Goal: Information Seeking & Learning: Learn about a topic

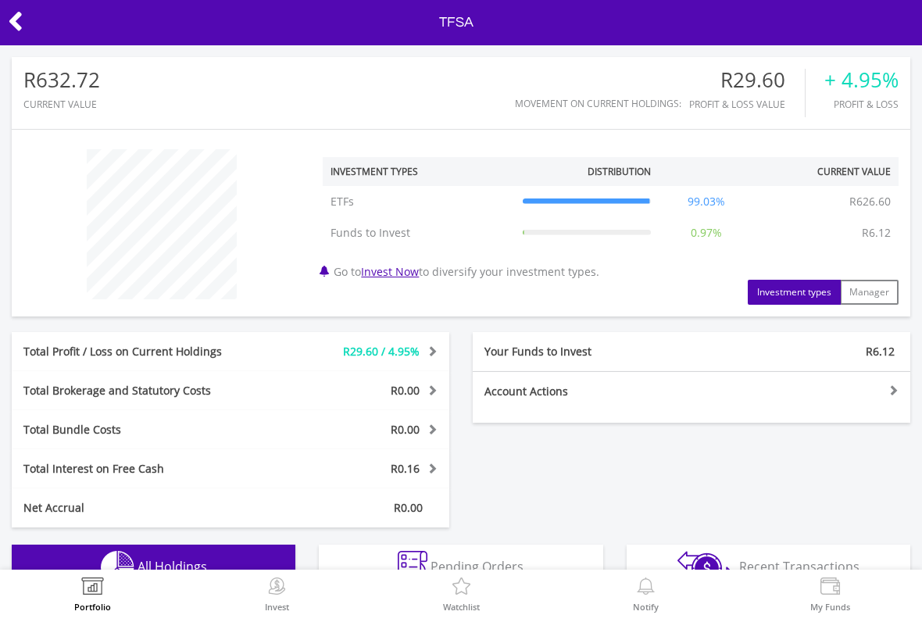
click at [21, 16] on icon at bounding box center [16, 21] width 16 height 30
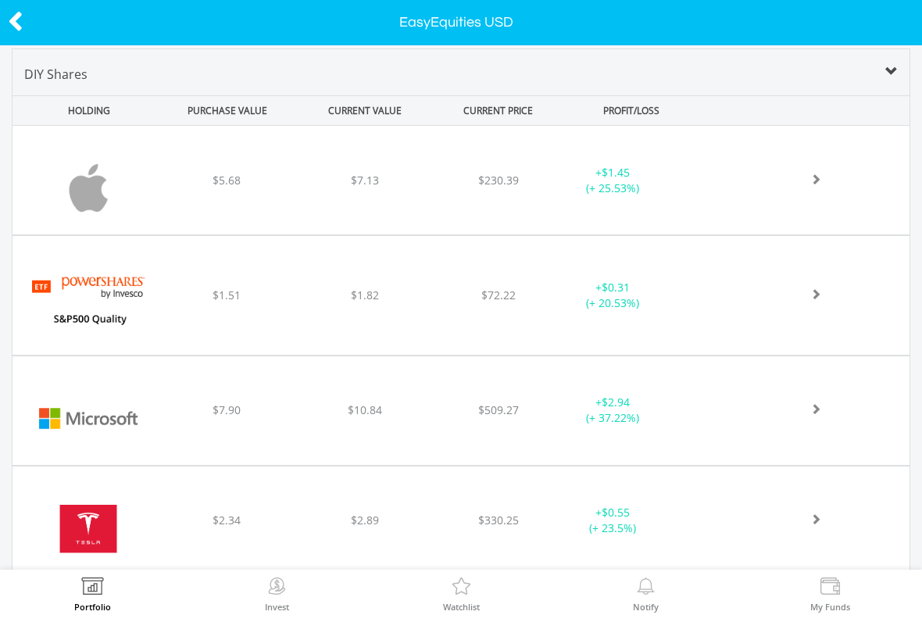
scroll to position [586, 0]
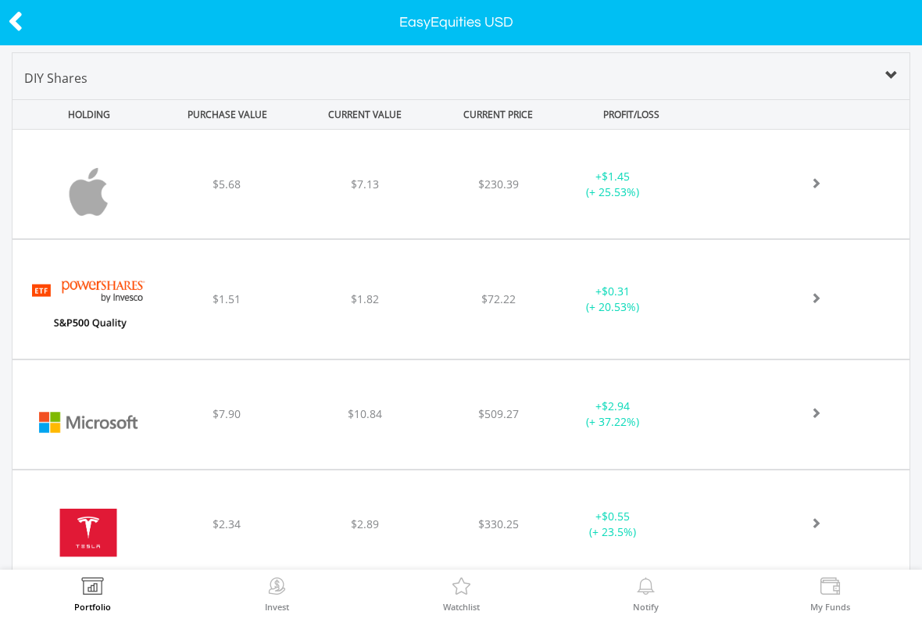
click at [22, 18] on icon at bounding box center [16, 21] width 16 height 30
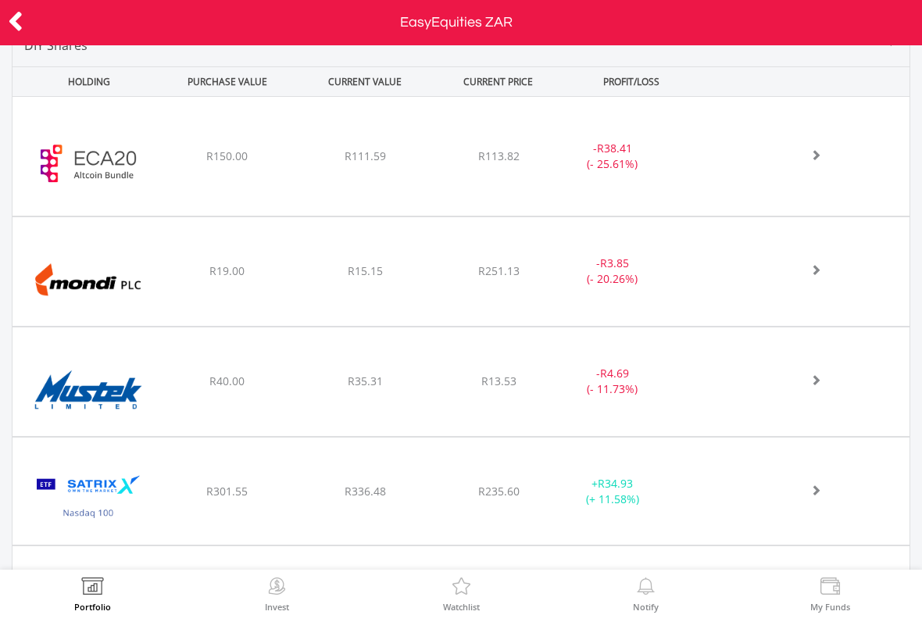
scroll to position [649, 0]
click at [795, 170] on div "﻿ EasyCrypto Altcoin 20 R150.00 R111.59 R113.82 - R38.41 (- 25.61%)" at bounding box center [461, 157] width 897 height 119
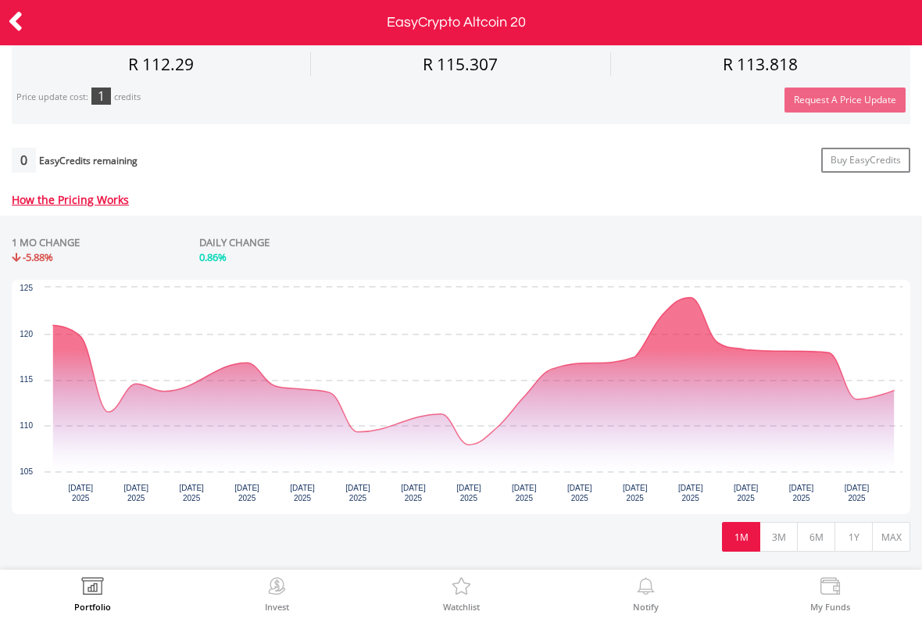
scroll to position [561, 0]
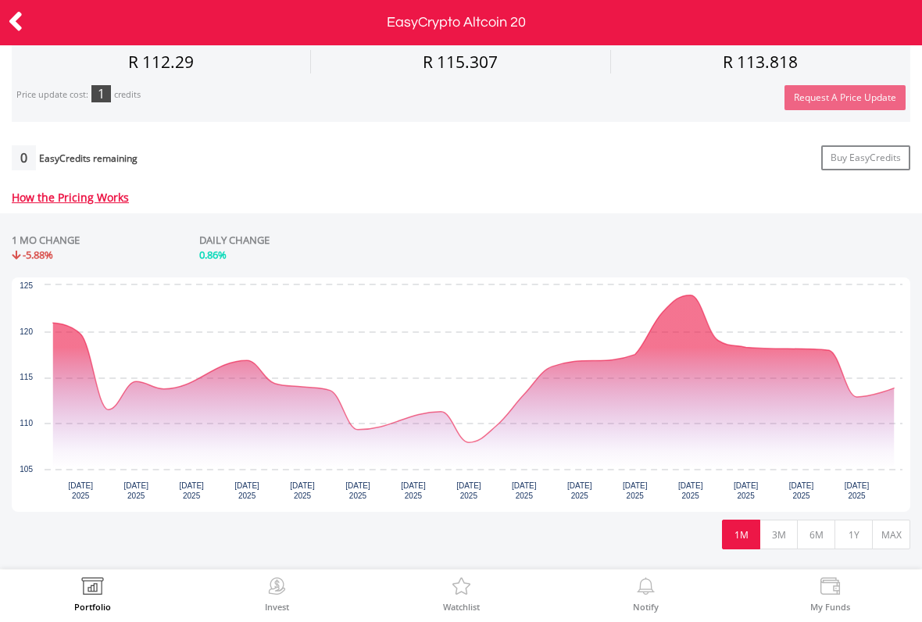
click at [781, 533] on button "3M" at bounding box center [779, 535] width 38 height 30
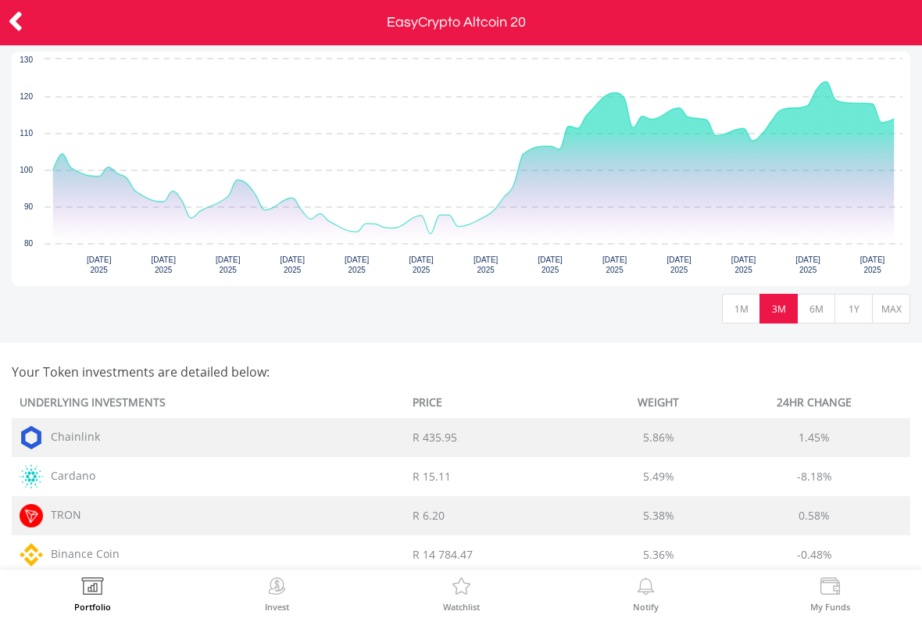
click at [816, 311] on button "6M" at bounding box center [816, 309] width 38 height 30
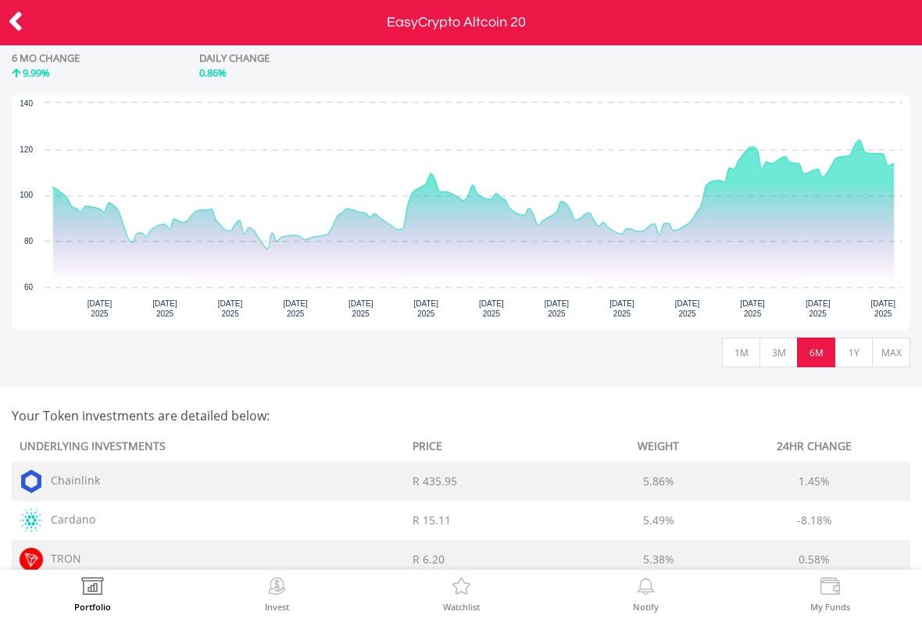
click at [874, 353] on button "MAX" at bounding box center [891, 353] width 38 height 30
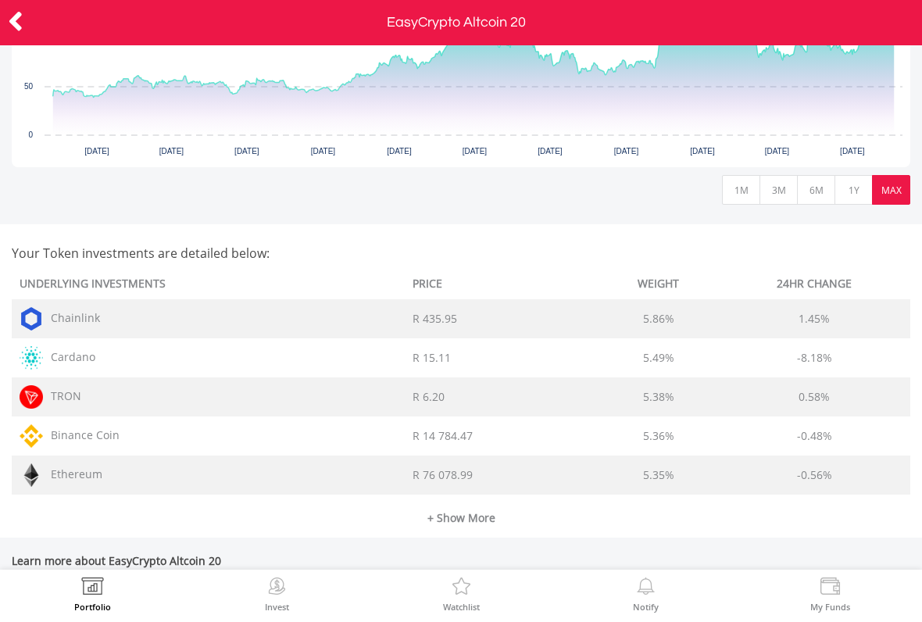
scroll to position [907, 0]
click at [20, 27] on icon at bounding box center [16, 21] width 16 height 30
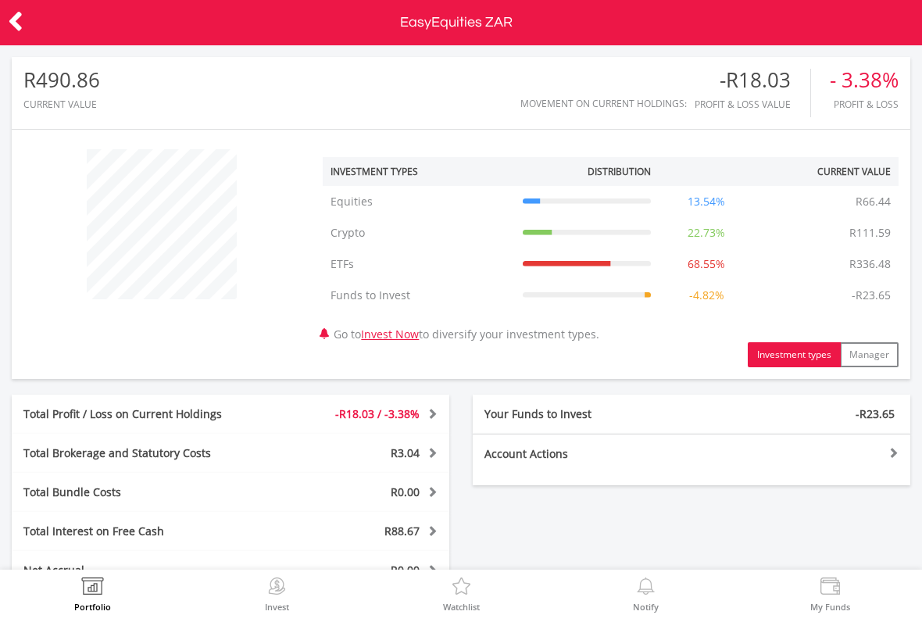
scroll to position [150, 300]
click at [18, 26] on icon at bounding box center [16, 21] width 16 height 30
